Goal: Find specific page/section: Find specific page/section

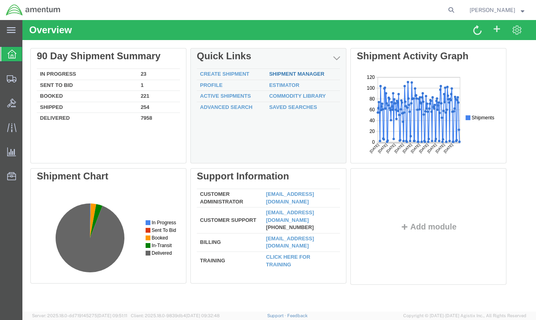
click at [297, 75] on link "Shipment Manager" at bounding box center [296, 74] width 55 height 6
